Goal: Task Accomplishment & Management: Complete application form

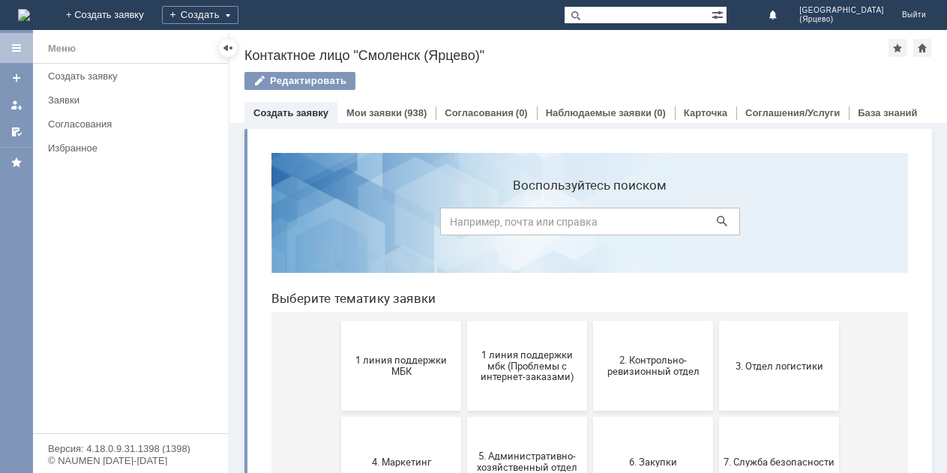
click at [395, 374] on span "1 линия поддержки МБК" at bounding box center [401, 366] width 111 height 23
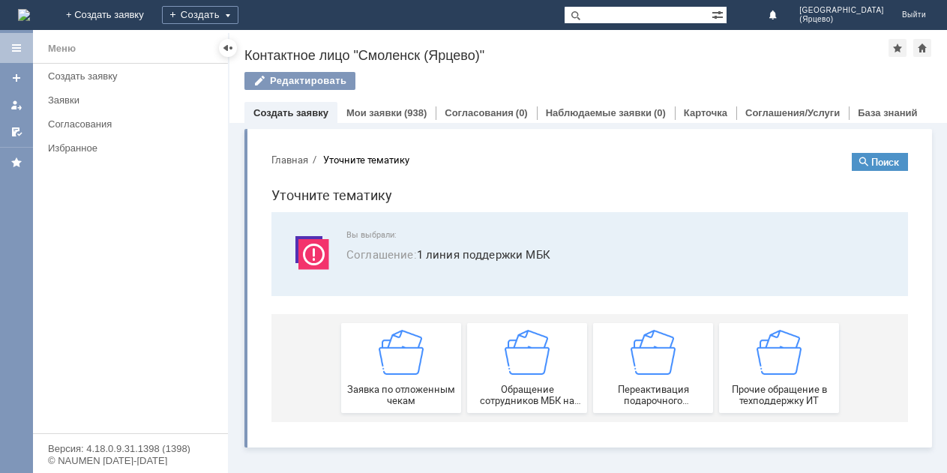
click at [395, 374] on img at bounding box center [401, 352] width 45 height 45
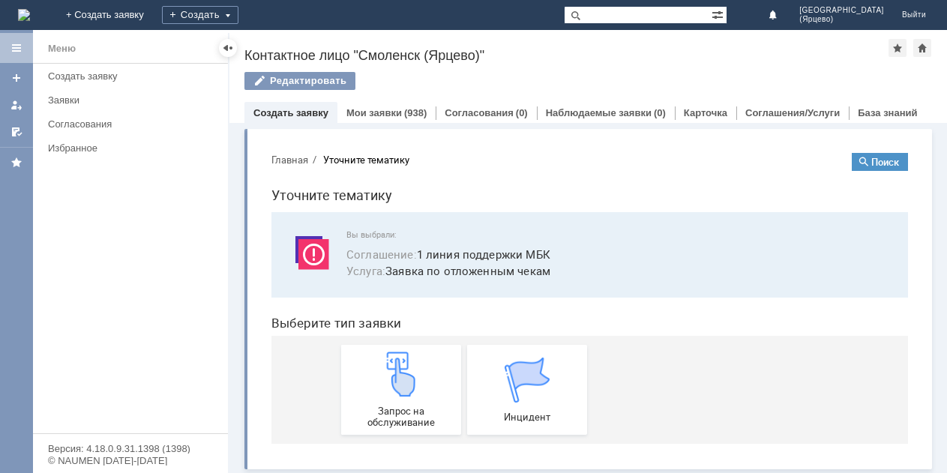
click at [394, 374] on img at bounding box center [401, 374] width 45 height 45
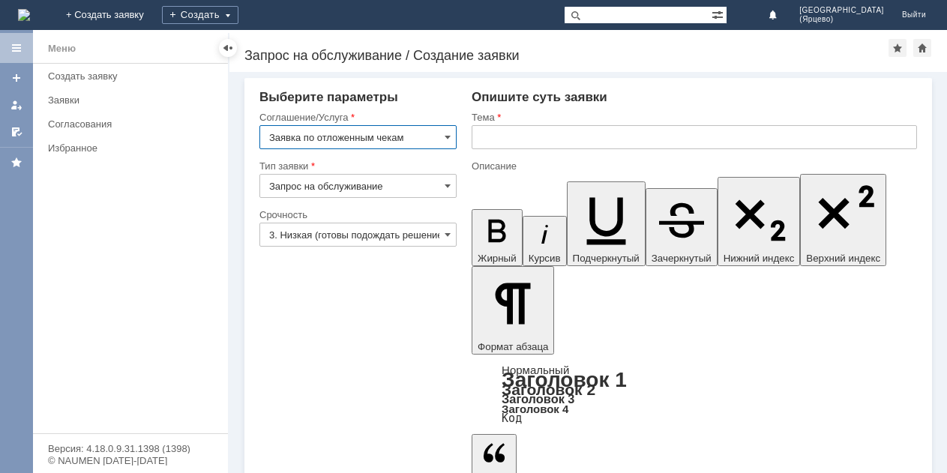
click at [404, 240] on input "3. Низкая (готовы подождать решение)" at bounding box center [358, 235] width 197 height 24
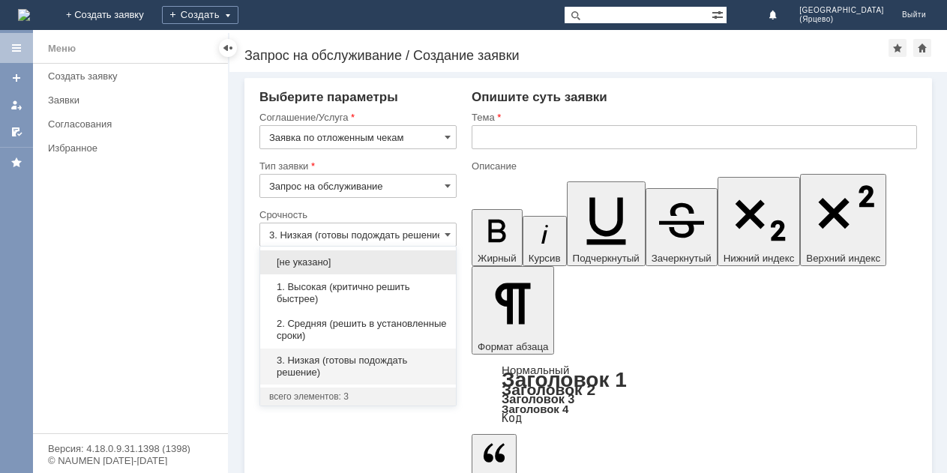
click at [361, 296] on span "1. Высокая (критично решить быстрее)" at bounding box center [358, 293] width 178 height 24
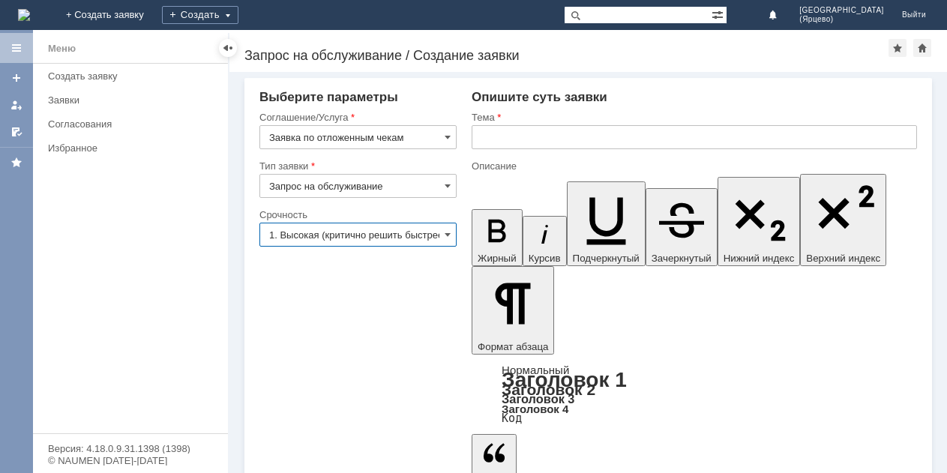
type input "1. Высокая (критично решить быстрее)"
click at [537, 140] on input "text" at bounding box center [695, 137] width 446 height 24
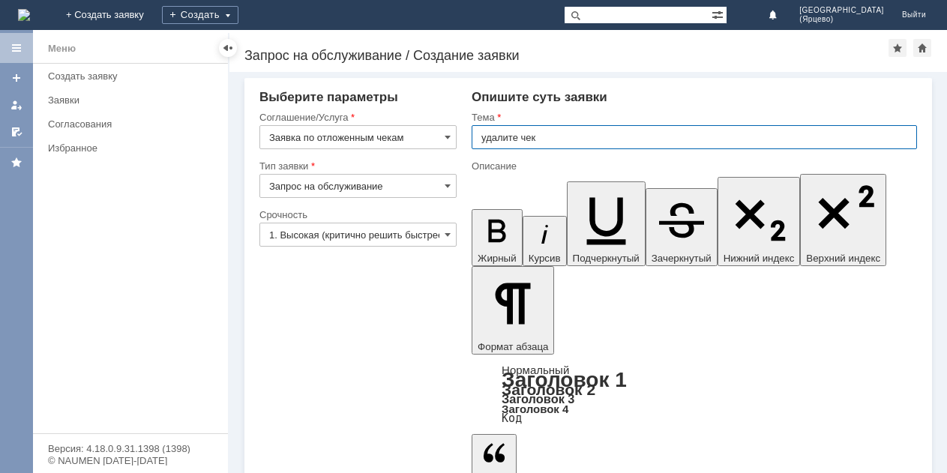
type input "удалите чек"
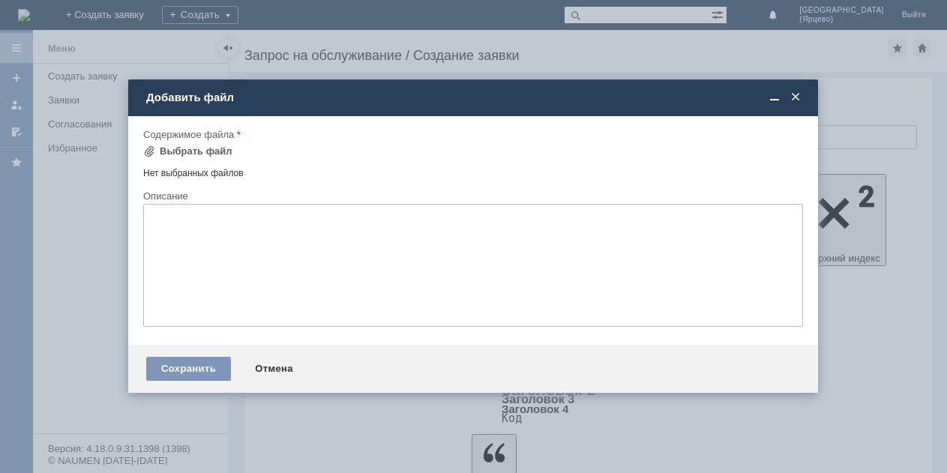
click at [149, 144] on div "Выбрать файл" at bounding box center [187, 152] width 89 height 18
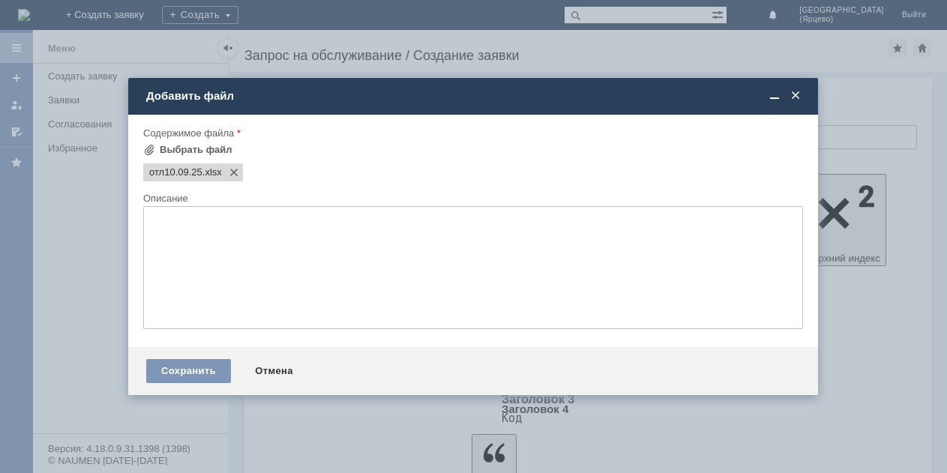
click at [183, 368] on div "Сохранить" at bounding box center [188, 371] width 85 height 24
